Goal: Download file/media

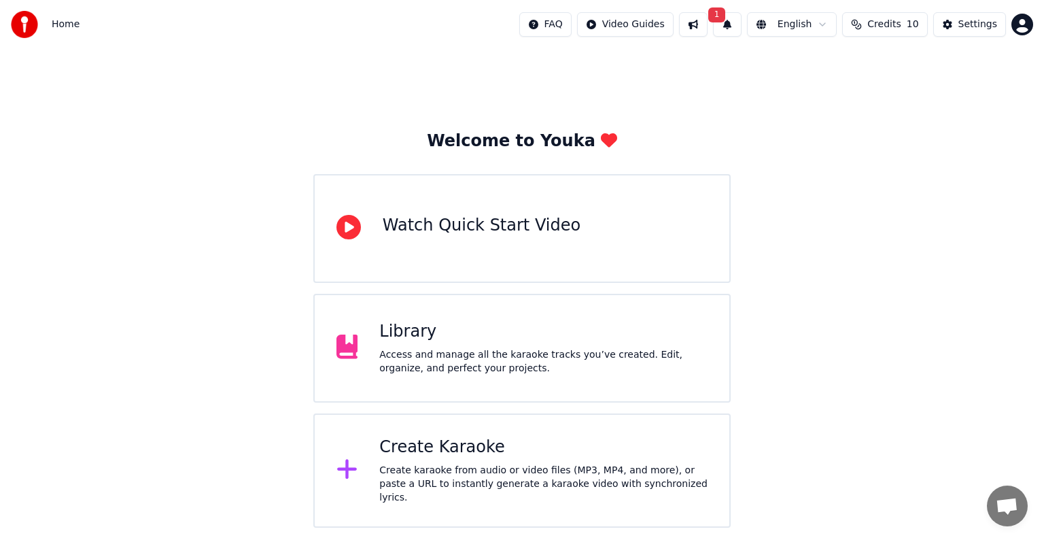
click at [437, 355] on div "Access and manage all the karaoke tracks you’ve created. Edit, organize, and pe…" at bounding box center [543, 361] width 328 height 27
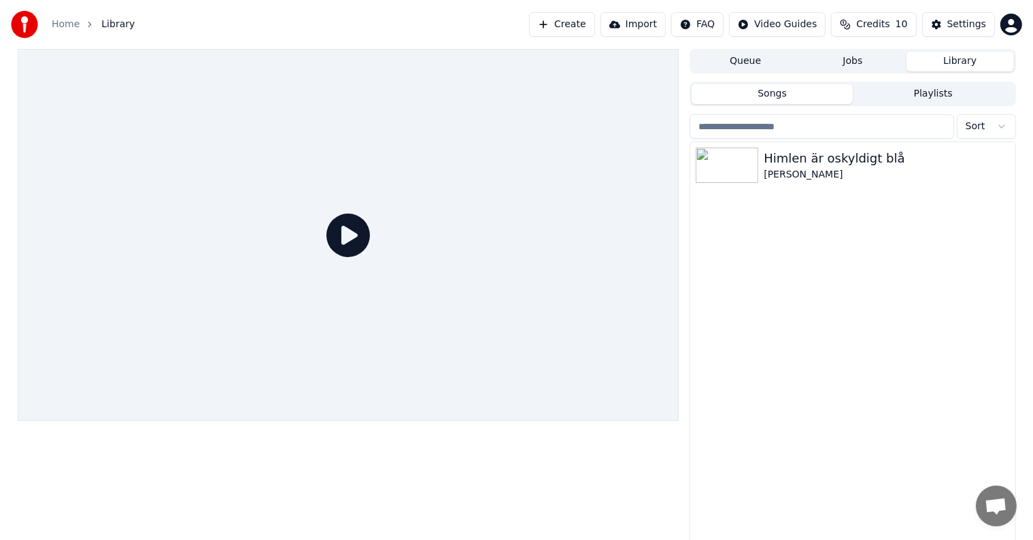
click at [368, 251] on icon at bounding box center [348, 235] width 44 height 44
click at [806, 172] on div "[PERSON_NAME]" at bounding box center [879, 175] width 232 height 14
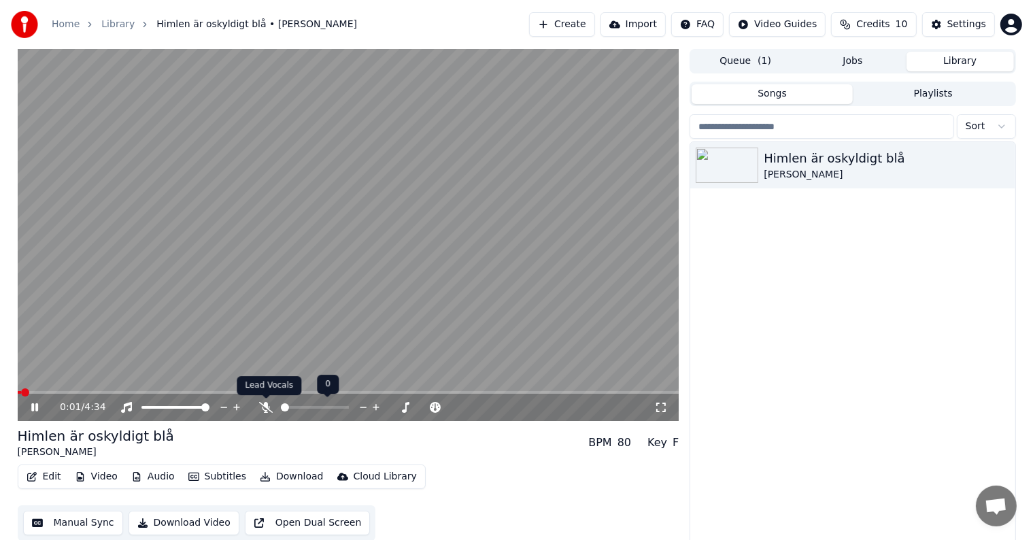
click at [264, 407] on icon at bounding box center [266, 407] width 14 height 11
click at [70, 390] on video at bounding box center [348, 235] width 661 height 372
click at [71, 388] on span at bounding box center [73, 392] width 8 height 8
click at [30, 407] on icon at bounding box center [45, 407] width 32 height 11
click at [323, 407] on span at bounding box center [325, 407] width 8 height 8
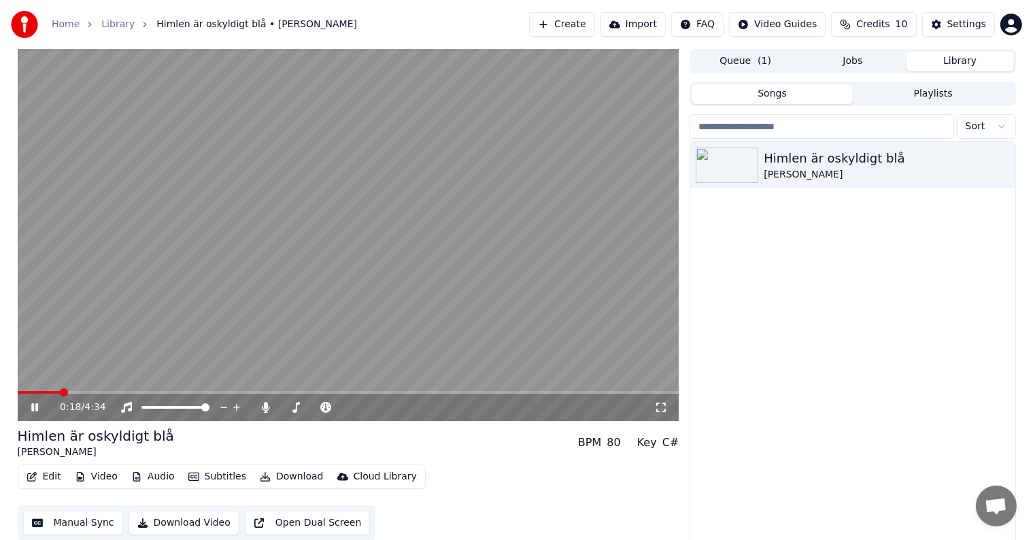
click at [60, 391] on span at bounding box center [64, 392] width 8 height 8
click at [38, 394] on span at bounding box center [29, 392] width 22 height 3
click at [37, 395] on div "0:09 / 4:34" at bounding box center [348, 407] width 661 height 27
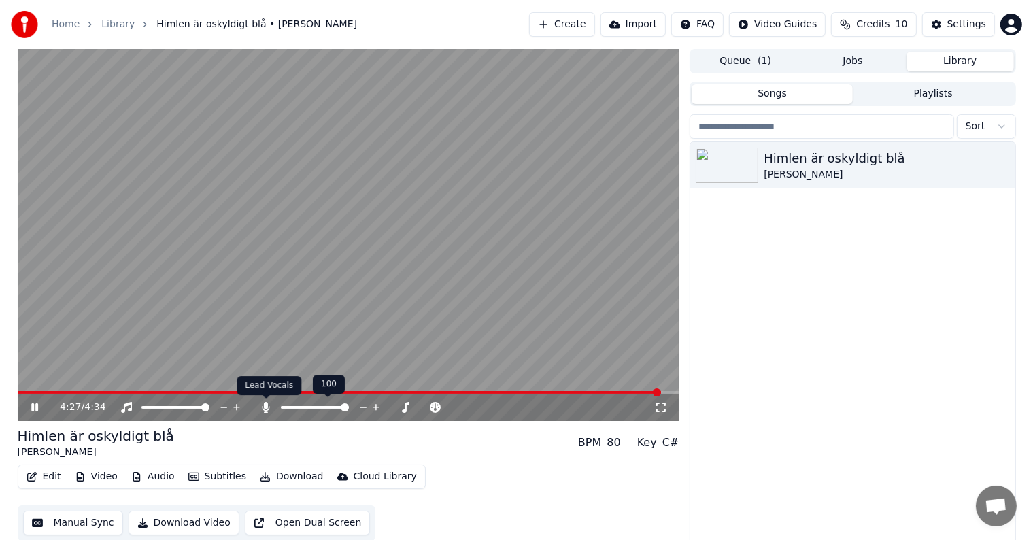
click at [262, 407] on icon at bounding box center [266, 407] width 14 height 11
click at [236, 407] on icon at bounding box center [236, 407] width 7 height 7
click at [35, 405] on icon at bounding box center [45, 407] width 32 height 11
click at [237, 407] on icon at bounding box center [236, 407] width 13 height 14
click at [276, 475] on button "Download" at bounding box center [291, 476] width 75 height 19
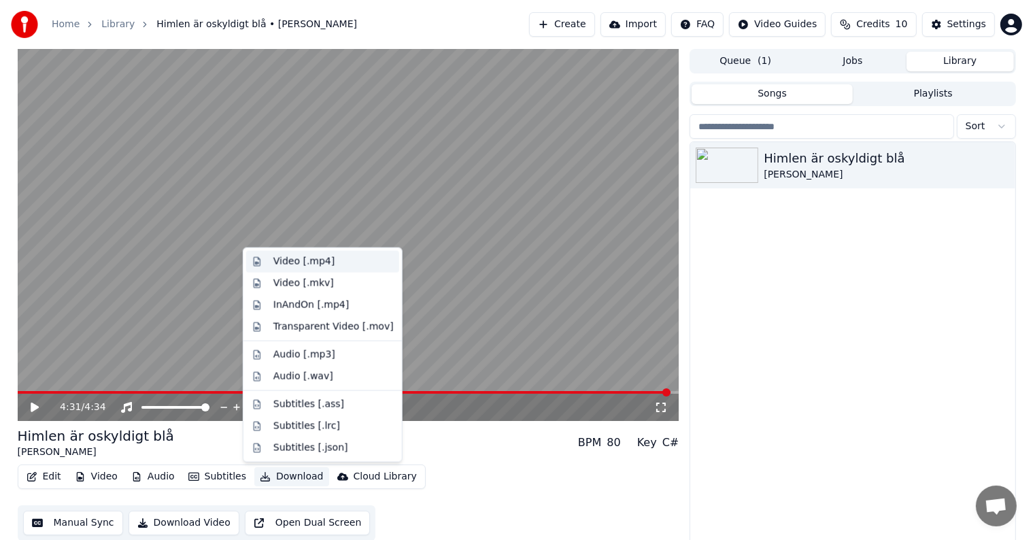
click at [307, 264] on div "Video [.mp4]" at bounding box center [303, 262] width 61 height 14
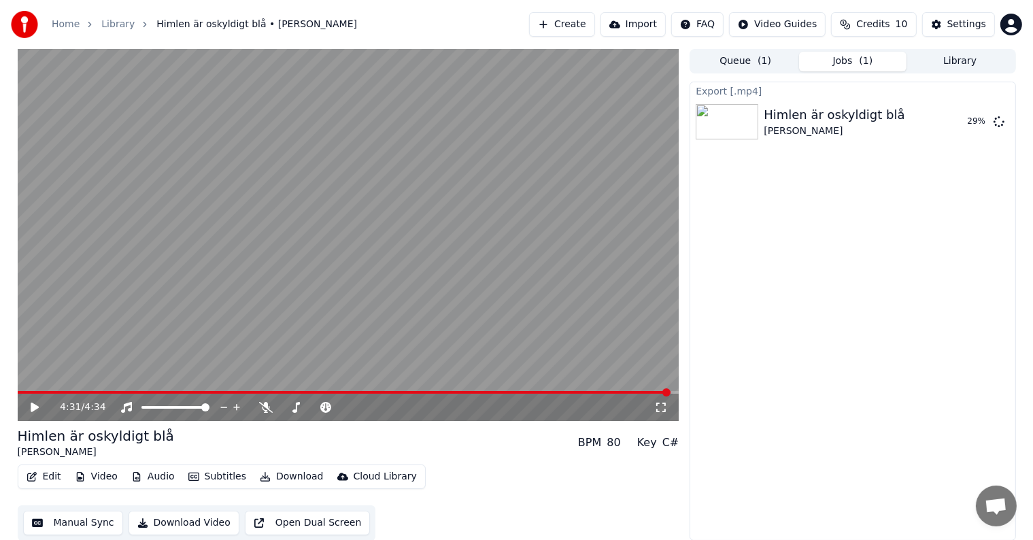
drag, startPoint x: 923, startPoint y: 290, endPoint x: 888, endPoint y: 296, distance: 36.0
click at [923, 290] on div "Export [.mp4] Himlen är oskyldigt blå [PERSON_NAME] 29 %" at bounding box center [852, 311] width 326 height 459
click at [804, 257] on div "Export [.mp4] Himlen är oskyldigt blå [PERSON_NAME] Show" at bounding box center [852, 311] width 326 height 459
click at [838, 246] on div "Export [.mp4] Himlen är oskyldigt blå [PERSON_NAME] Show" at bounding box center [852, 311] width 326 height 459
click at [957, 122] on button "Show" at bounding box center [963, 121] width 49 height 24
